Goal: Find specific page/section: Find specific page/section

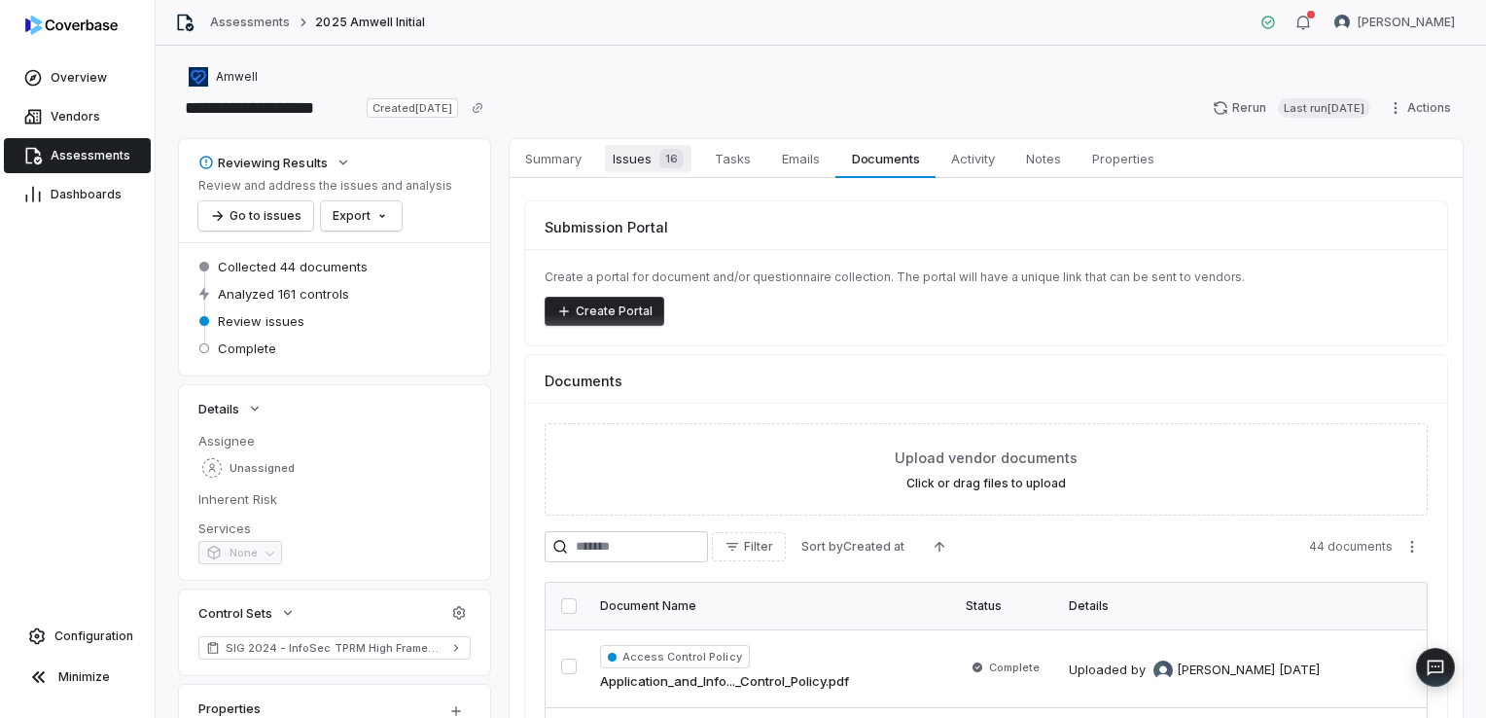
click at [669, 161] on span "16" at bounding box center [671, 158] width 24 height 19
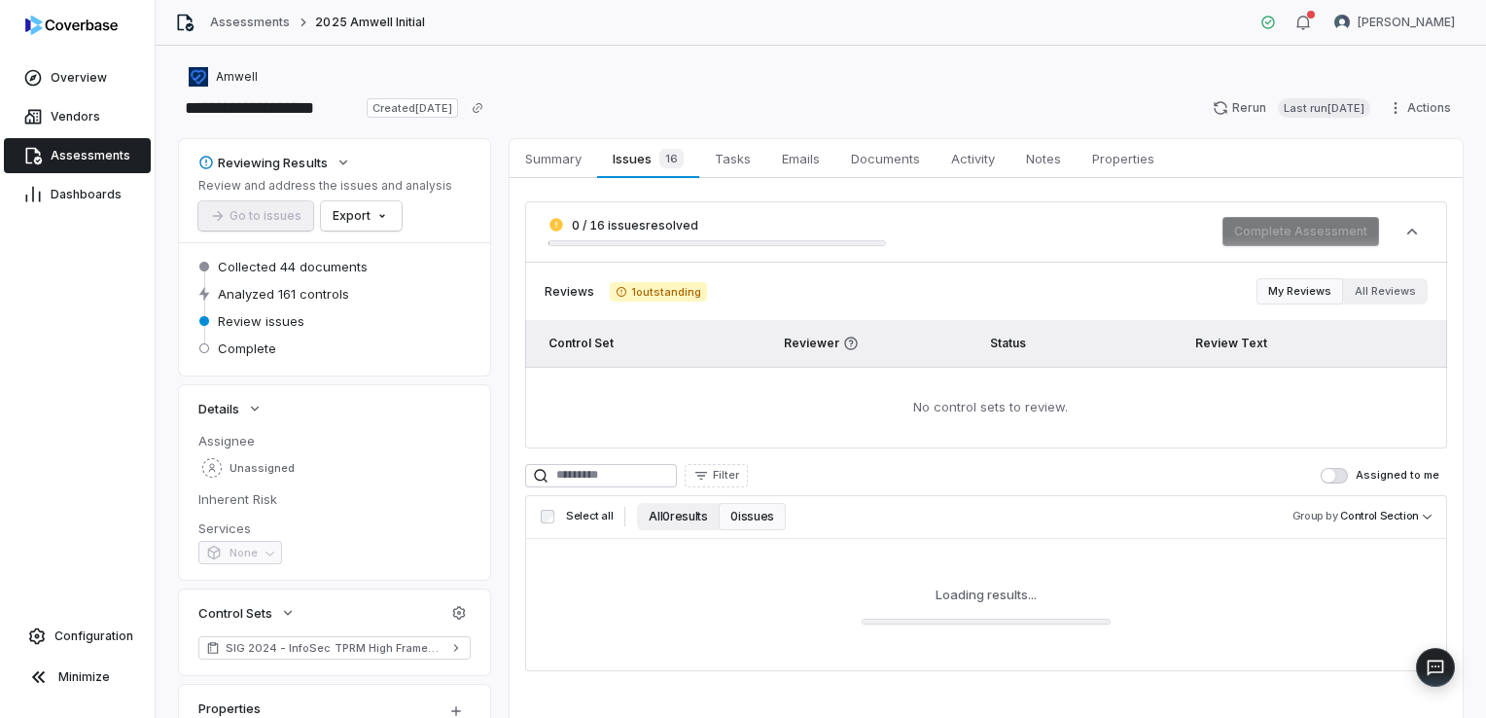
click at [702, 513] on button "All 0 results" at bounding box center [678, 516] width 82 height 27
click at [677, 520] on button "All 0 results" at bounding box center [678, 516] width 82 height 27
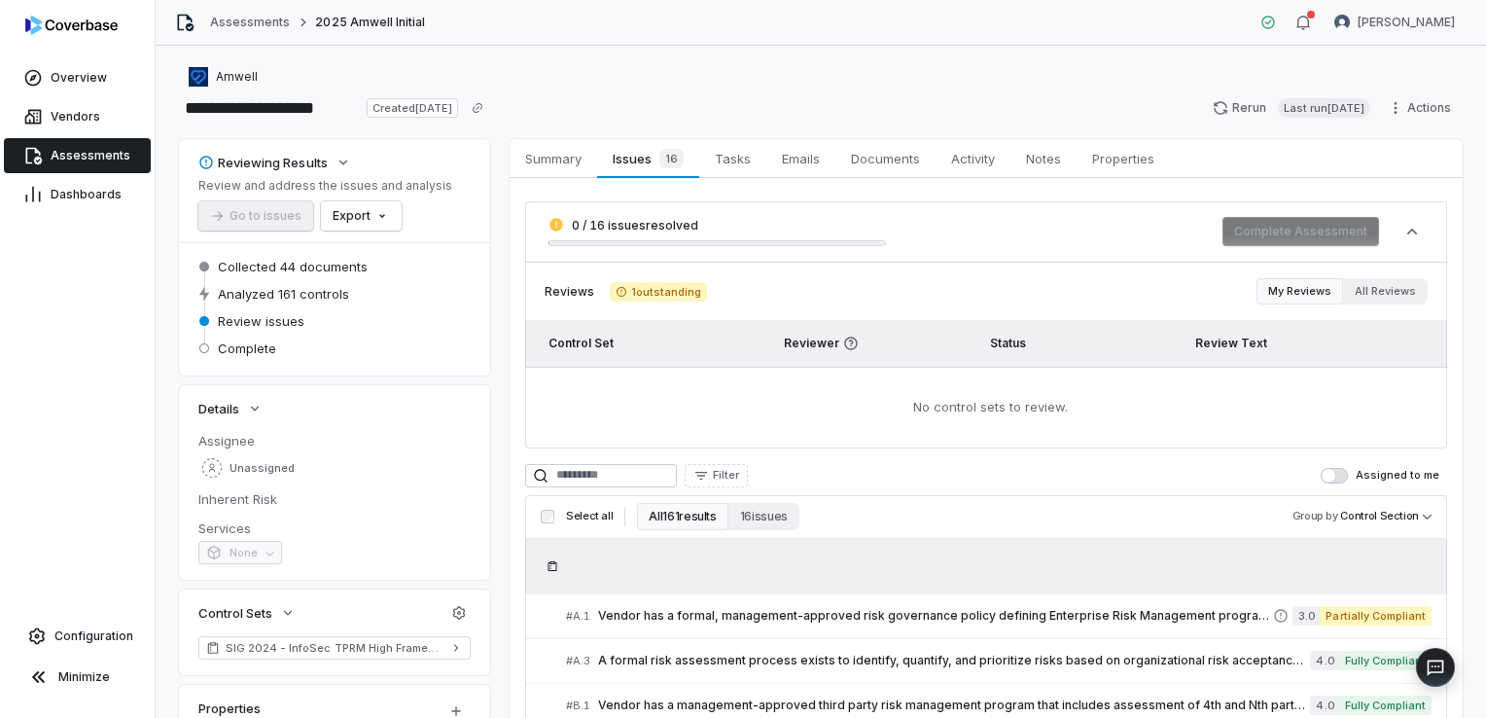
click at [690, 518] on button "All 161 results" at bounding box center [682, 516] width 90 height 27
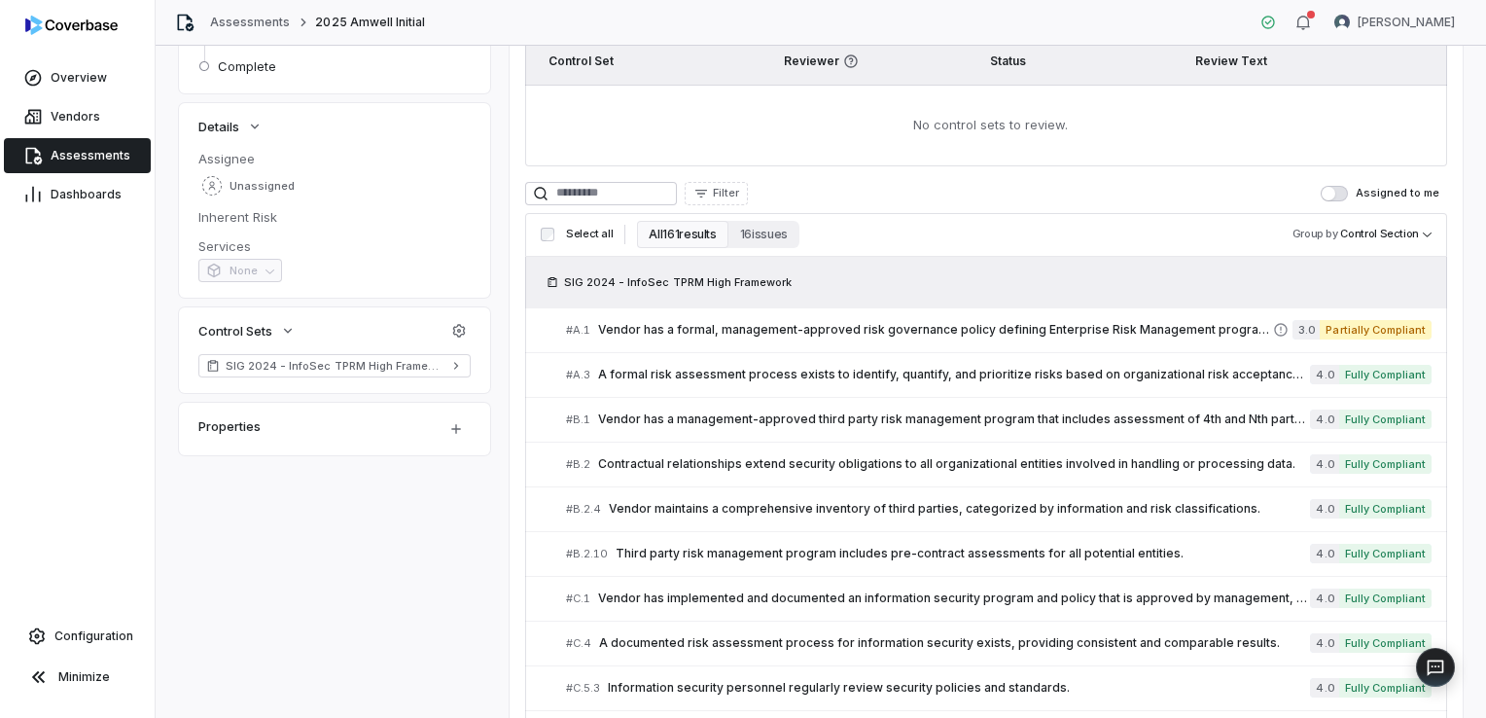
scroll to position [292, 0]
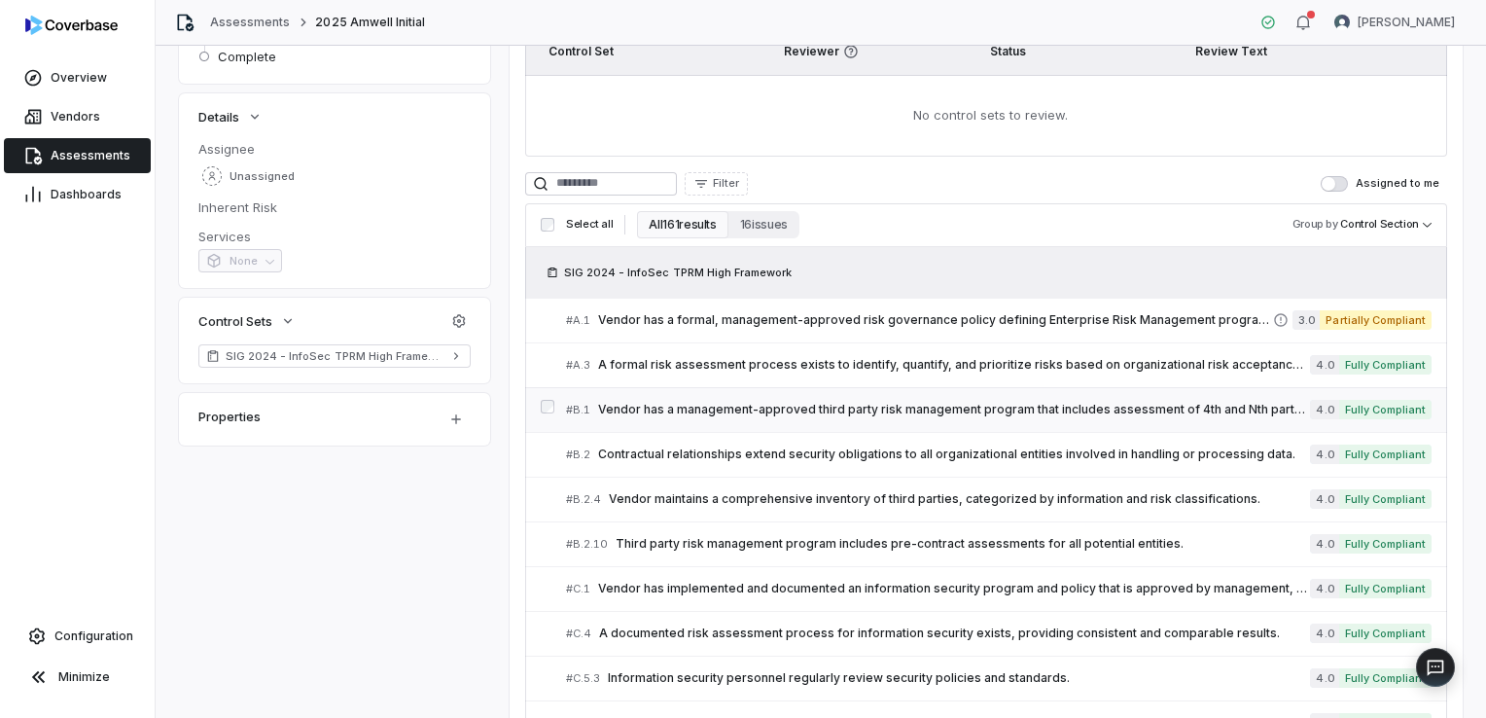
click at [684, 417] on div "# B.1 Vendor has a management-approved third party risk management program that…" at bounding box center [938, 410] width 744 height 20
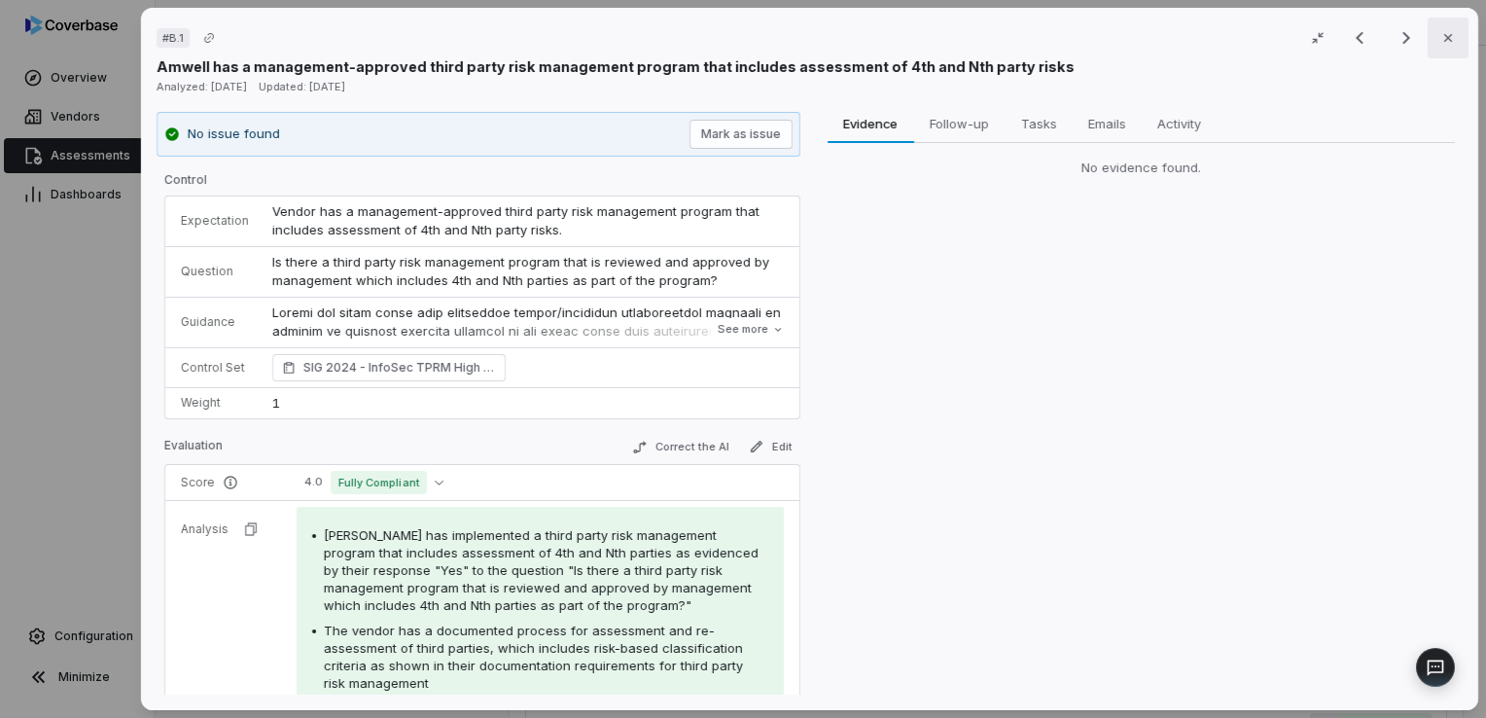
click at [1439, 51] on button "Close" at bounding box center [1448, 38] width 41 height 41
